Goal: Find specific page/section: Find specific page/section

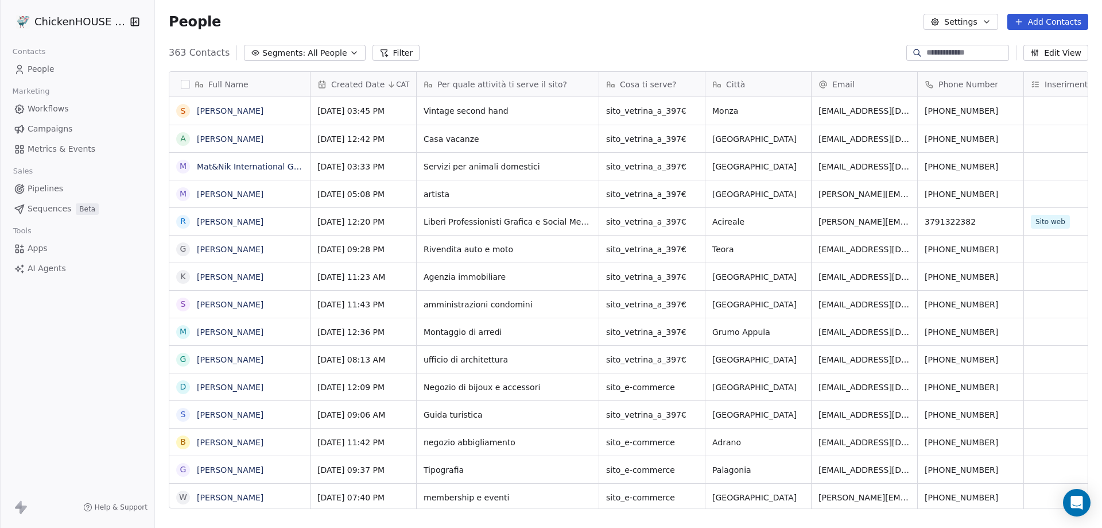
scroll to position [455, 939]
